Goal: Entertainment & Leisure: Consume media (video, audio)

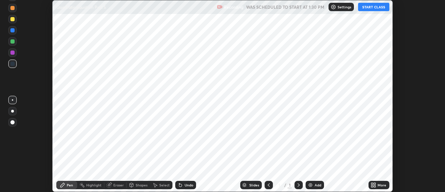
scroll to position [192, 445]
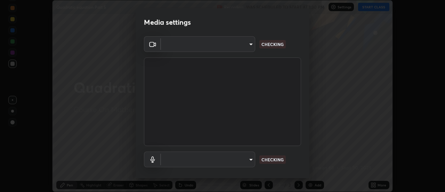
type input "e2aa400b7bb40988937289f1826270d99bb774d75893401bafd8ee5ef144e594"
type input "default"
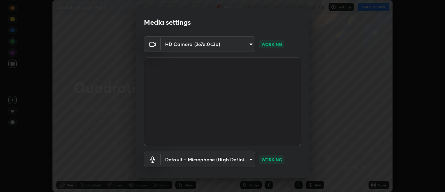
scroll to position [37, 0]
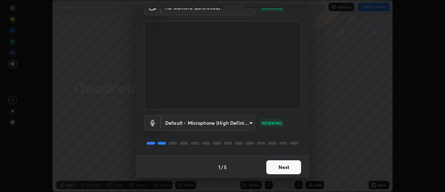
click at [278, 164] on button "Next" at bounding box center [283, 167] width 35 height 14
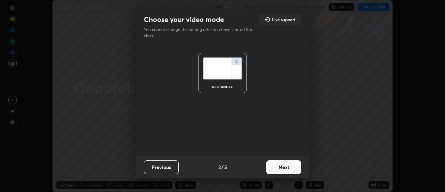
scroll to position [0, 0]
click at [278, 166] on button "Next" at bounding box center [283, 167] width 35 height 14
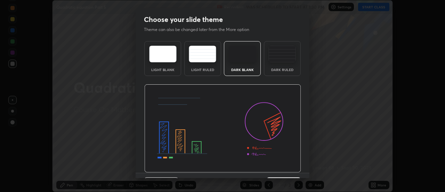
scroll to position [17, 0]
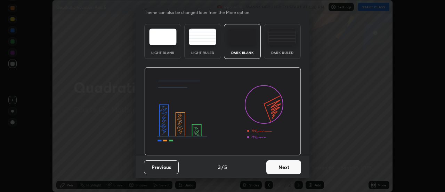
click at [281, 169] on button "Next" at bounding box center [283, 167] width 35 height 14
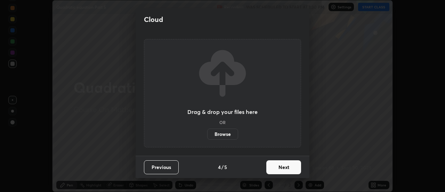
scroll to position [0, 0]
click at [281, 169] on button "Next" at bounding box center [283, 167] width 35 height 14
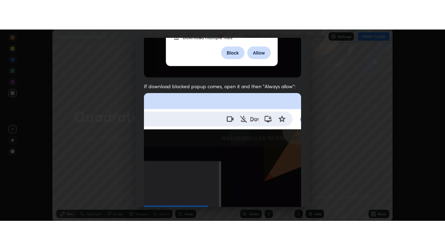
scroll to position [178, 0]
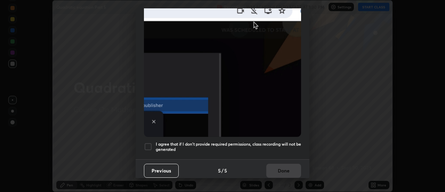
click at [271, 145] on h5 "I agree that if I don't provide required permissions, class recording will not …" at bounding box center [228, 146] width 145 height 11
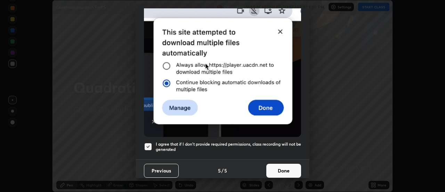
click at [277, 168] on button "Done" at bounding box center [283, 170] width 35 height 14
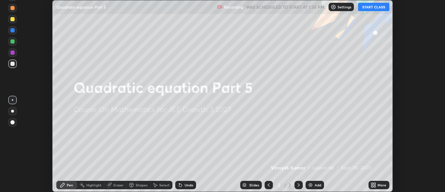
click at [378, 6] on button "START CLASS" at bounding box center [373, 7] width 31 height 8
click at [375, 186] on icon at bounding box center [375, 186] width 2 height 2
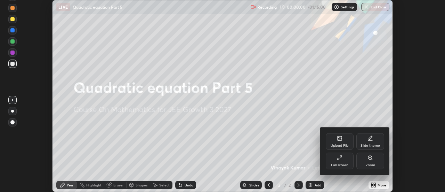
click at [340, 162] on div "Full screen" at bounding box center [340, 160] width 28 height 17
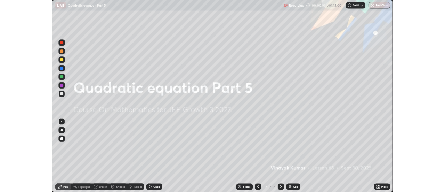
scroll to position [250, 445]
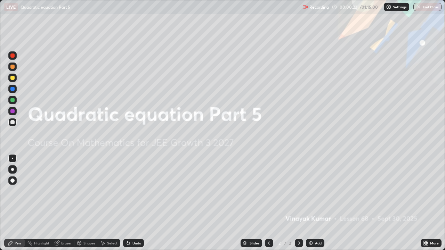
click at [316, 191] on div "Add" at bounding box center [318, 243] width 7 height 3
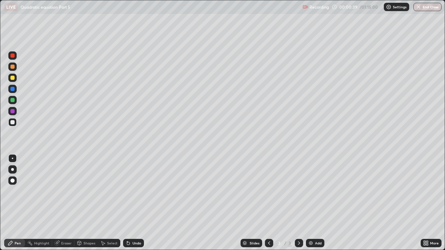
click at [90, 191] on div "Shapes" at bounding box center [89, 243] width 12 height 3
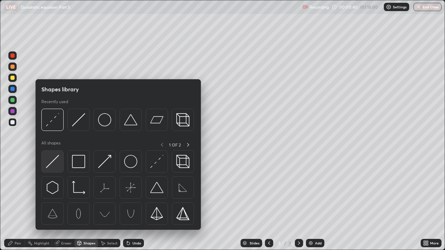
click at [55, 164] on img at bounding box center [52, 161] width 13 height 13
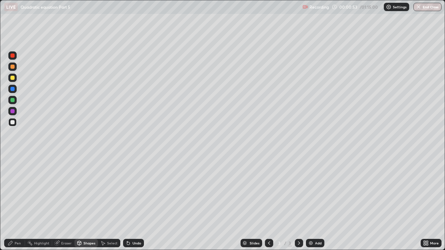
click at [134, 191] on div "Undo" at bounding box center [133, 243] width 21 height 8
click at [19, 191] on div "Pen" at bounding box center [18, 243] width 6 height 3
click at [13, 111] on div at bounding box center [12, 111] width 4 height 4
click at [13, 56] on div at bounding box center [12, 56] width 4 height 4
click at [133, 191] on div "Undo" at bounding box center [137, 243] width 9 height 3
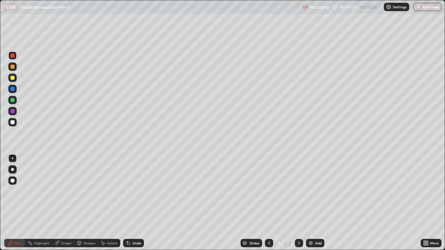
click at [318, 191] on div "Add" at bounding box center [315, 243] width 18 height 8
click at [11, 121] on div at bounding box center [12, 122] width 4 height 4
click at [134, 191] on div "Undo" at bounding box center [137, 243] width 9 height 3
click at [135, 191] on div "Undo" at bounding box center [137, 243] width 9 height 3
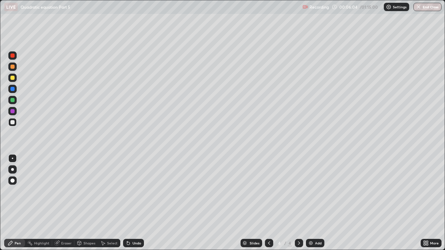
click at [137, 191] on div "Undo" at bounding box center [133, 243] width 21 height 8
click at [137, 191] on div "Undo" at bounding box center [137, 243] width 9 height 3
click at [313, 191] on img at bounding box center [311, 244] width 6 height 6
click at [138, 191] on div "Undo" at bounding box center [137, 243] width 9 height 3
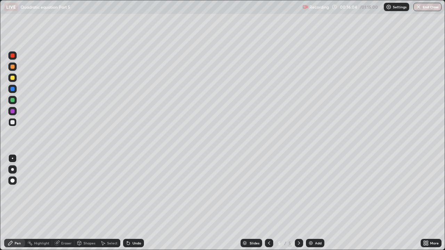
click at [137, 191] on div "Undo" at bounding box center [137, 243] width 9 height 3
click at [135, 191] on div "Undo" at bounding box center [133, 243] width 21 height 8
click at [13, 110] on div at bounding box center [12, 111] width 4 height 4
click at [88, 191] on div "Shapes" at bounding box center [89, 243] width 12 height 3
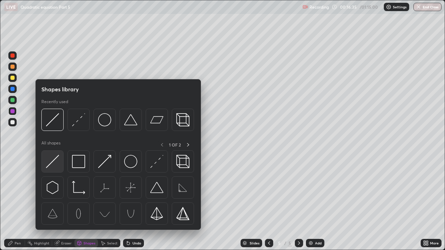
click at [53, 164] on img at bounding box center [52, 161] width 13 height 13
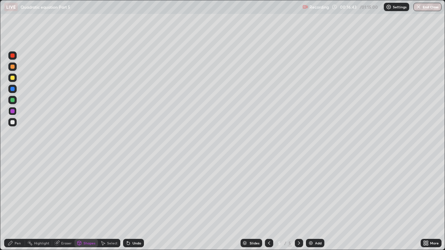
click at [16, 191] on div "Pen" at bounding box center [18, 243] width 6 height 3
click at [13, 99] on div at bounding box center [12, 100] width 4 height 4
click at [15, 58] on div at bounding box center [12, 55] width 8 height 8
click at [317, 191] on div "Add" at bounding box center [318, 243] width 7 height 3
click at [313, 191] on div "Add" at bounding box center [315, 243] width 18 height 8
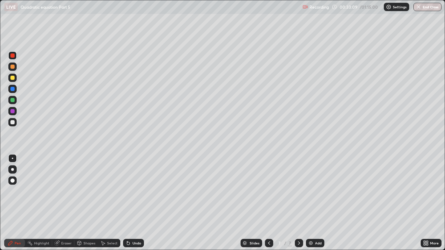
click at [13, 122] on div at bounding box center [12, 122] width 4 height 4
click at [86, 191] on div "Shapes" at bounding box center [89, 243] width 12 height 3
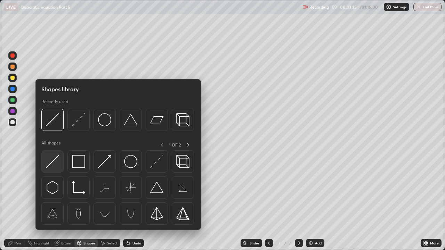
click at [55, 159] on img at bounding box center [52, 161] width 13 height 13
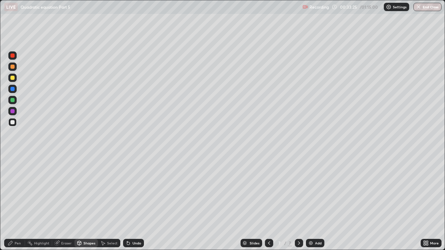
click at [67, 191] on div "Eraser" at bounding box center [66, 243] width 10 height 3
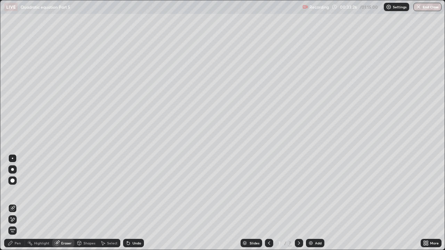
click at [11, 191] on div "Pen" at bounding box center [14, 243] width 21 height 8
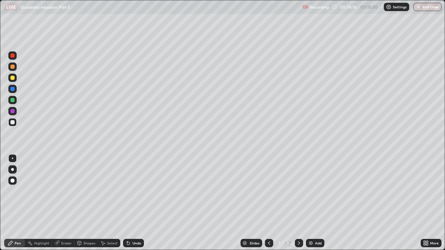
click at [15, 101] on div at bounding box center [12, 100] width 8 height 8
click at [137, 191] on div "Undo" at bounding box center [133, 243] width 21 height 8
click at [132, 191] on div "Undo" at bounding box center [133, 243] width 21 height 8
click at [134, 191] on div "Undo" at bounding box center [137, 243] width 9 height 3
click at [13, 57] on div at bounding box center [12, 56] width 4 height 4
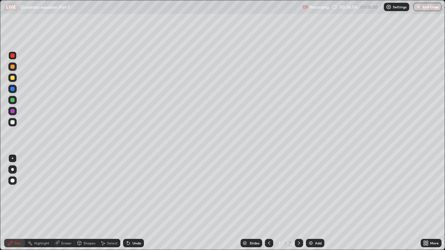
click at [133, 191] on div "Undo" at bounding box center [137, 243] width 9 height 3
click at [130, 191] on div "Undo" at bounding box center [133, 243] width 21 height 8
click at [128, 191] on icon at bounding box center [128, 243] width 3 height 3
click at [319, 191] on div "Add" at bounding box center [318, 243] width 7 height 3
click at [268, 191] on icon at bounding box center [269, 244] width 6 height 6
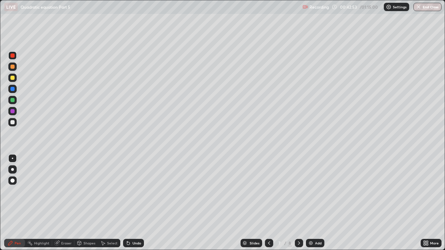
click at [298, 191] on icon at bounding box center [299, 244] width 6 height 6
click at [268, 191] on icon at bounding box center [269, 244] width 6 height 6
click at [298, 191] on icon at bounding box center [299, 244] width 6 height 6
click at [133, 191] on div "Undo" at bounding box center [137, 243] width 9 height 3
click at [13, 102] on div at bounding box center [12, 100] width 4 height 4
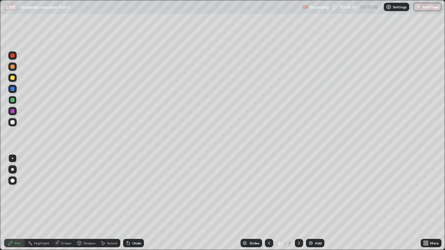
click at [314, 191] on div "Add" at bounding box center [315, 243] width 18 height 8
click at [87, 191] on div "Shapes" at bounding box center [89, 243] width 12 height 3
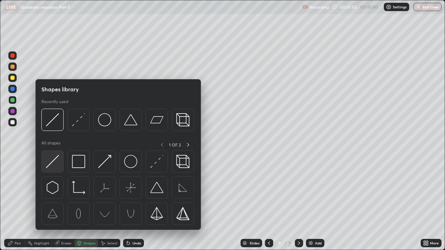
click at [54, 162] on img at bounding box center [52, 161] width 13 height 13
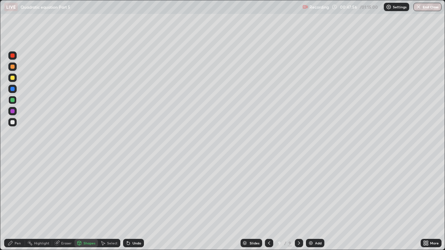
click at [12, 123] on div at bounding box center [12, 122] width 4 height 4
click at [14, 191] on div "Pen" at bounding box center [14, 243] width 21 height 8
click at [15, 191] on div "Pen" at bounding box center [14, 243] width 21 height 8
click at [12, 191] on icon at bounding box center [11, 244] width 6 height 6
click at [14, 102] on div at bounding box center [12, 100] width 8 height 8
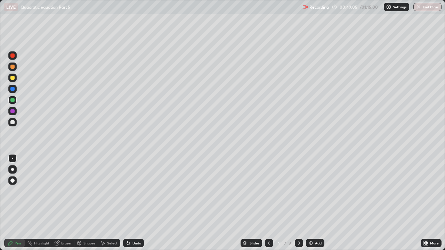
click at [140, 191] on div "Undo" at bounding box center [133, 243] width 21 height 8
click at [139, 191] on div "Undo" at bounding box center [133, 243] width 21 height 8
click at [10, 56] on div at bounding box center [12, 56] width 4 height 4
click at [134, 191] on div "Undo" at bounding box center [133, 243] width 21 height 8
click at [315, 191] on div "Add" at bounding box center [318, 243] width 7 height 3
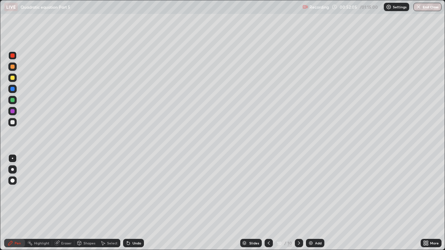
click at [134, 191] on div "Undo" at bounding box center [137, 243] width 9 height 3
click at [319, 191] on div "Add" at bounding box center [318, 243] width 7 height 3
click at [137, 191] on div "Undo" at bounding box center [137, 243] width 9 height 3
click at [127, 191] on icon at bounding box center [127, 242] width 1 height 1
click at [316, 191] on div "Add" at bounding box center [318, 243] width 7 height 3
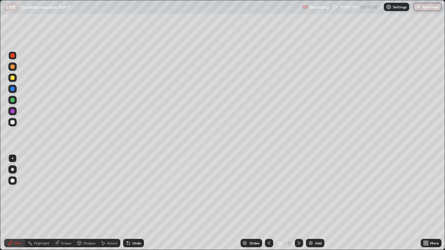
click at [268, 191] on icon at bounding box center [269, 244] width 6 height 6
click at [298, 191] on icon at bounding box center [299, 244] width 6 height 6
click at [134, 191] on div "Undo" at bounding box center [137, 243] width 9 height 3
click at [421, 9] on img "button" at bounding box center [419, 7] width 6 height 6
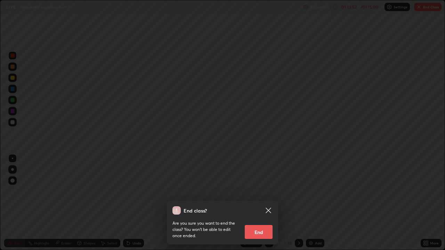
click at [261, 191] on button "End" at bounding box center [259, 232] width 28 height 14
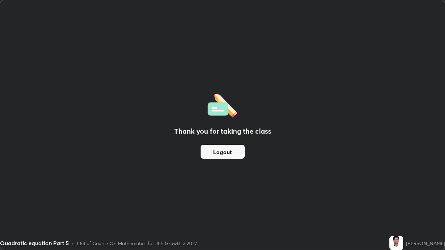
click at [225, 154] on button "Logout" at bounding box center [223, 152] width 44 height 14
click at [224, 154] on button "Logout" at bounding box center [223, 152] width 44 height 14
click at [223, 152] on button "Logout" at bounding box center [223, 152] width 44 height 14
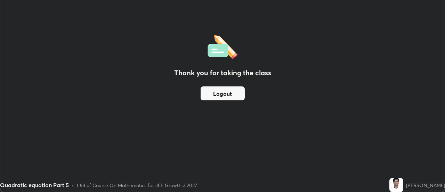
scroll to position [34587, 34333]
